Goal: Task Accomplishment & Management: Manage account settings

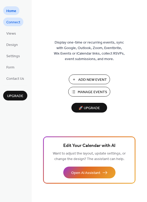
click at [15, 25] on span "Connect" at bounding box center [13, 23] width 14 height 6
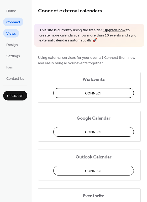
click at [14, 34] on span "Views" at bounding box center [11, 34] width 10 height 6
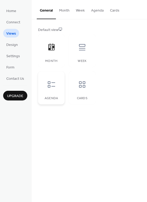
click at [56, 86] on div at bounding box center [52, 85] width 16 height 16
click at [100, 12] on button "Agenda" at bounding box center [97, 9] width 19 height 19
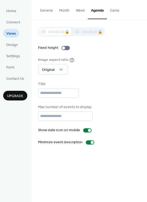
click at [43, 8] on button "General" at bounding box center [46, 9] width 19 height 19
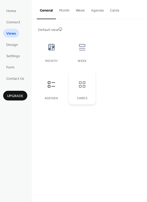
click at [83, 81] on icon at bounding box center [82, 84] width 8 height 8
click at [14, 67] on span "Form" at bounding box center [10, 68] width 8 height 6
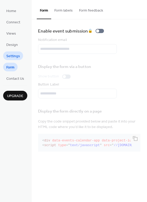
click at [15, 55] on span "Settings" at bounding box center [13, 57] width 14 height 6
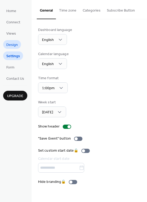
click at [16, 43] on span "Design" at bounding box center [12, 45] width 12 height 6
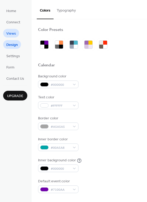
click at [12, 32] on span "Views" at bounding box center [11, 34] width 10 height 6
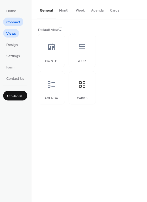
click at [15, 25] on span "Connect" at bounding box center [13, 23] width 14 height 6
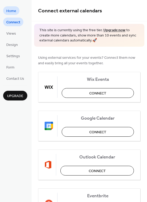
click at [15, 12] on span "Home" at bounding box center [11, 11] width 10 height 6
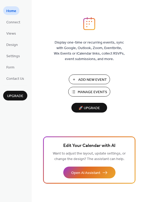
click at [95, 79] on span "Add New Event" at bounding box center [92, 80] width 29 height 6
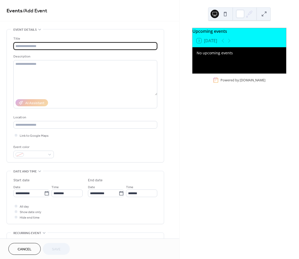
click at [29, 46] on input "text" at bounding box center [85, 46] width 144 height 8
type input "*****"
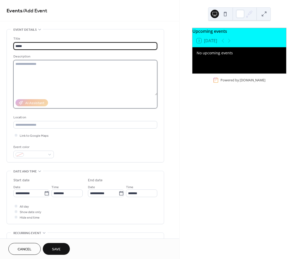
click at [34, 66] on textarea at bounding box center [85, 77] width 144 height 35
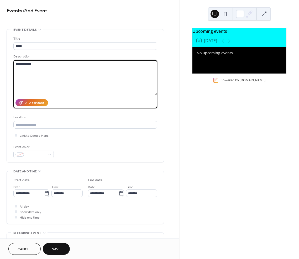
type textarea "**********"
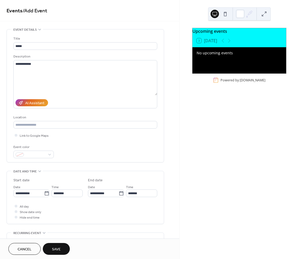
click at [56, 250] on span "Save" at bounding box center [56, 250] width 9 height 6
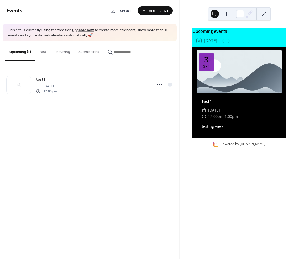
click at [157, 11] on span "Add Event" at bounding box center [159, 11] width 20 height 6
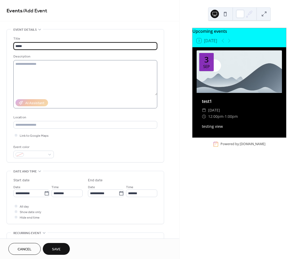
type input "*****"
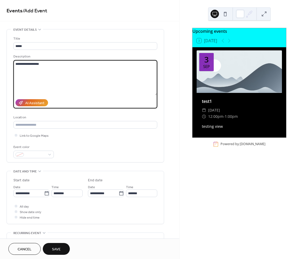
type textarea "**********"
click at [62, 247] on button "Save" at bounding box center [56, 249] width 27 height 12
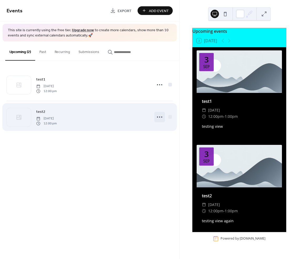
click at [160, 117] on icon at bounding box center [159, 117] width 8 height 8
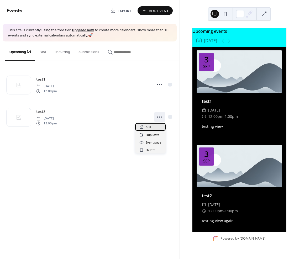
click at [152, 125] on div "Edit" at bounding box center [150, 127] width 30 height 8
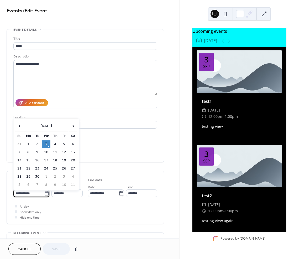
click at [33, 197] on input "**********" at bounding box center [28, 193] width 31 height 8
click at [63, 144] on td "5" at bounding box center [64, 144] width 8 height 8
type input "**********"
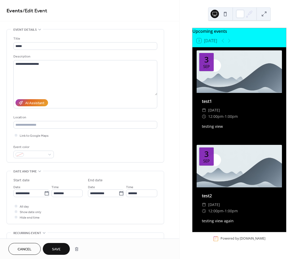
click at [60, 250] on span "Save" at bounding box center [56, 250] width 9 height 6
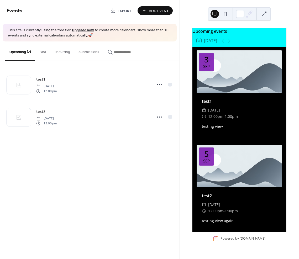
click at [223, 85] on div at bounding box center [239, 71] width 85 height 43
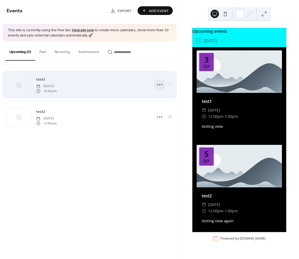
click at [161, 86] on icon at bounding box center [159, 85] width 8 height 8
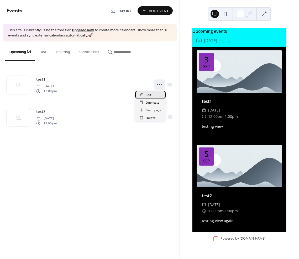
click at [156, 93] on div "Edit" at bounding box center [150, 95] width 30 height 8
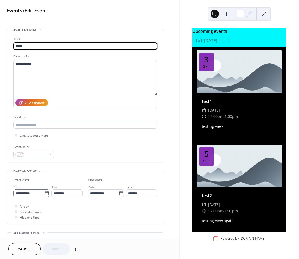
click at [45, 194] on icon at bounding box center [46, 193] width 5 height 5
click at [44, 194] on input "**********" at bounding box center [28, 193] width 31 height 8
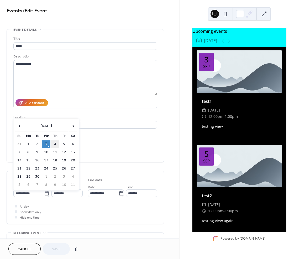
click at [55, 143] on td "4" at bounding box center [55, 144] width 8 height 8
type input "**********"
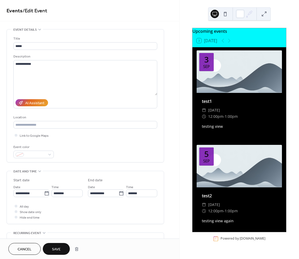
click at [57, 248] on span "Save" at bounding box center [56, 250] width 9 height 6
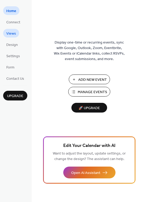
click at [14, 35] on span "Views" at bounding box center [11, 34] width 10 height 6
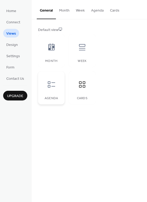
click at [54, 82] on icon at bounding box center [51, 84] width 7 height 6
click at [112, 13] on button "Cards" at bounding box center [115, 9] width 16 height 19
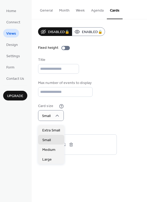
click at [114, 119] on div "Card size Small" at bounding box center [89, 112] width 102 height 18
click at [56, 126] on div "Extra Small" at bounding box center [51, 130] width 26 height 10
